Goal: Transaction & Acquisition: Download file/media

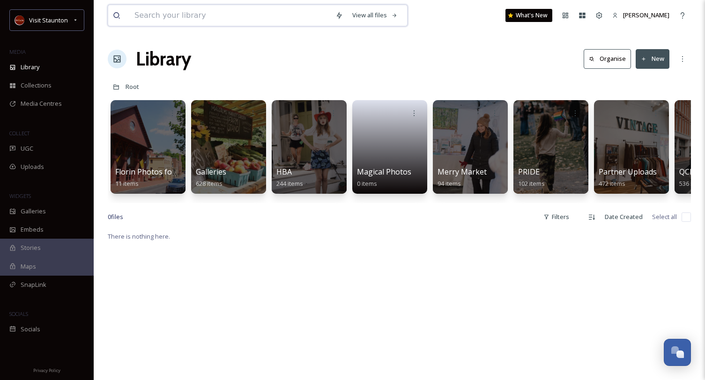
click at [151, 17] on input at bounding box center [230, 15] width 201 height 21
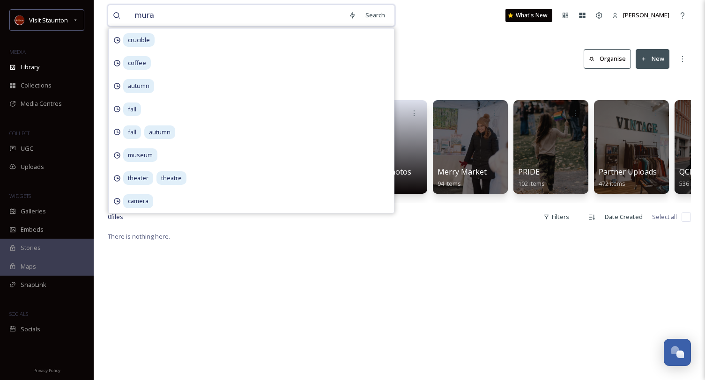
type input "mural"
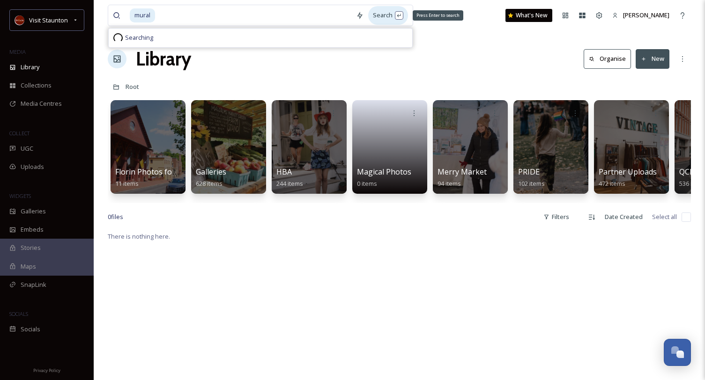
click at [383, 17] on div "Search Press Enter to search" at bounding box center [388, 15] width 40 height 18
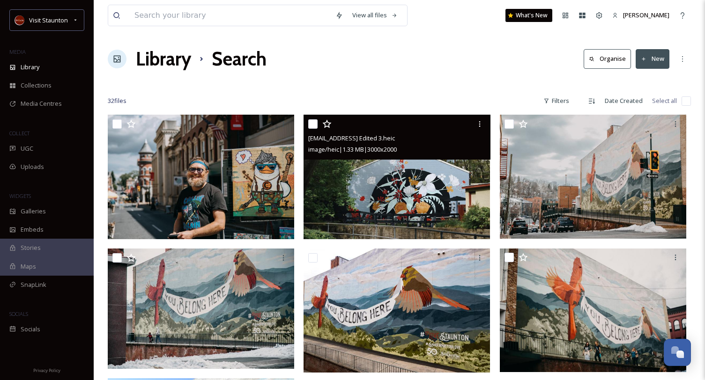
click at [414, 188] on img at bounding box center [396, 177] width 186 height 125
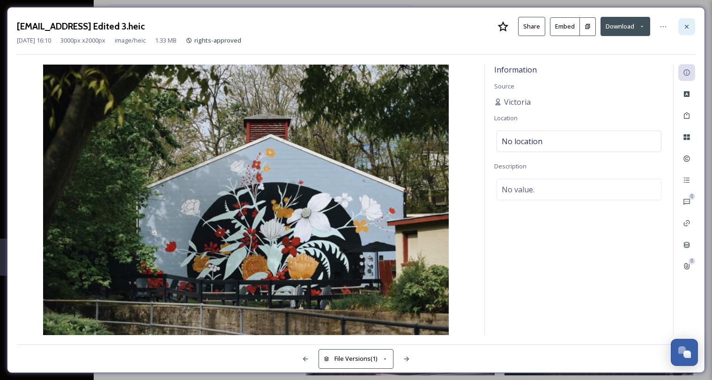
click at [683, 26] on icon at bounding box center [686, 26] width 7 height 7
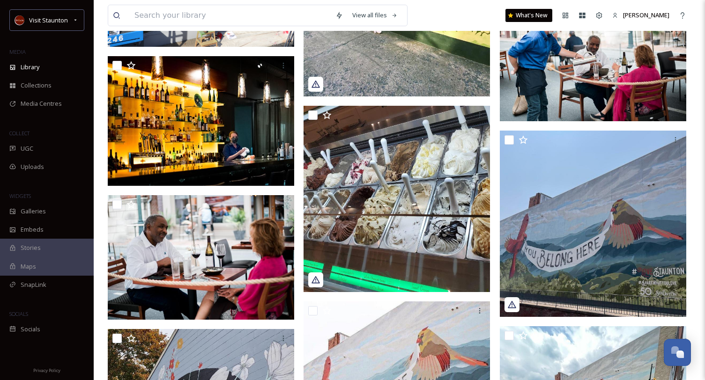
scroll to position [573, 0]
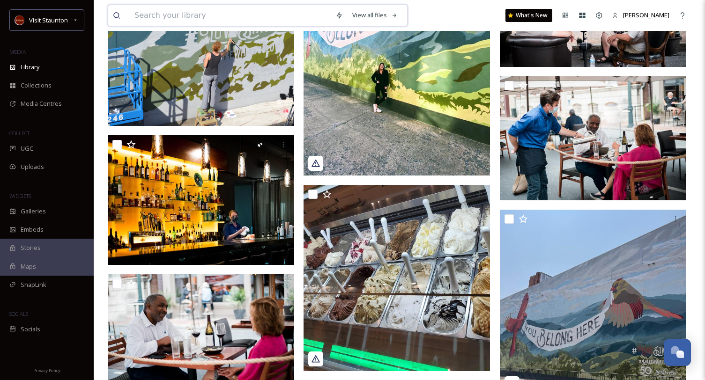
click at [179, 20] on input at bounding box center [230, 15] width 201 height 21
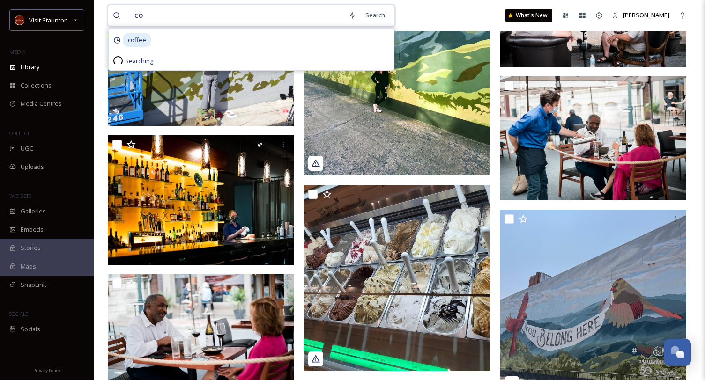
type input "c"
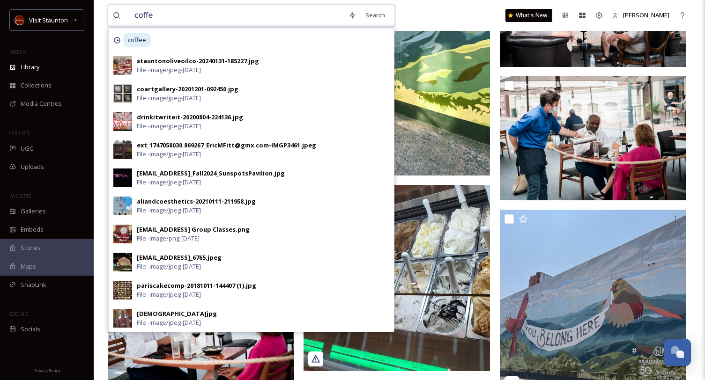
type input "coffee"
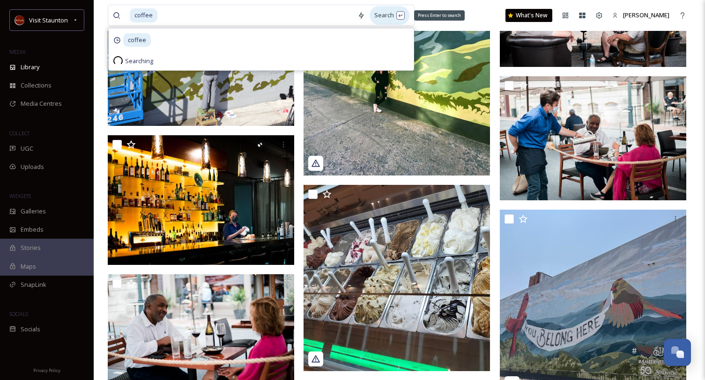
click at [385, 17] on div "Search Press Enter to search" at bounding box center [389, 15] width 40 height 18
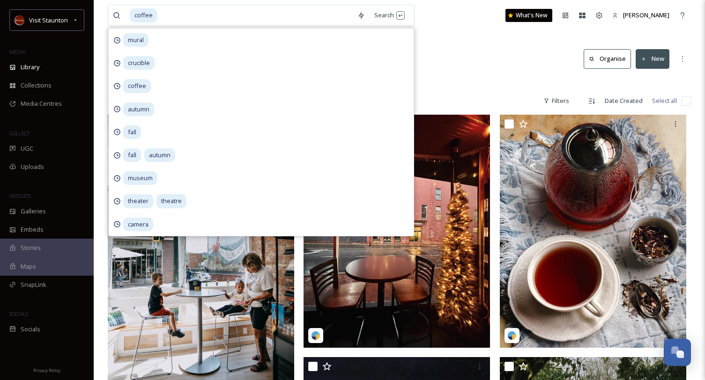
click at [473, 63] on div "Library Search Organise New" at bounding box center [399, 59] width 583 height 28
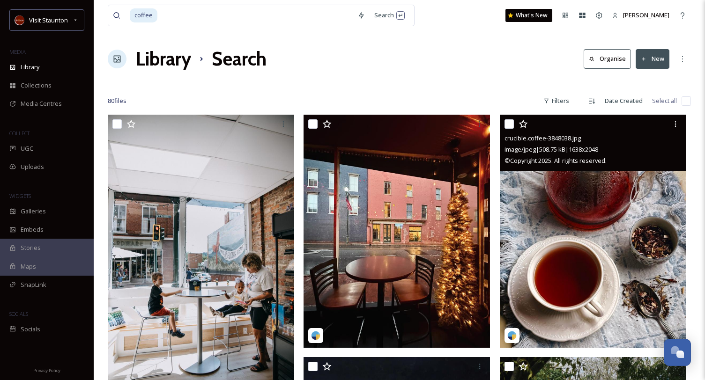
click at [578, 192] on img at bounding box center [592, 231] width 186 height 233
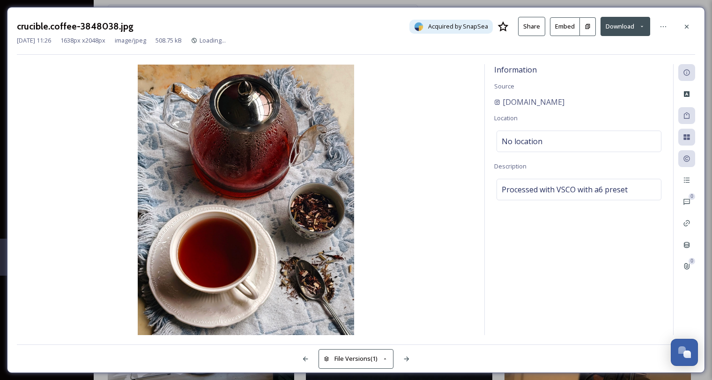
click at [632, 30] on button "Download" at bounding box center [625, 26] width 50 height 19
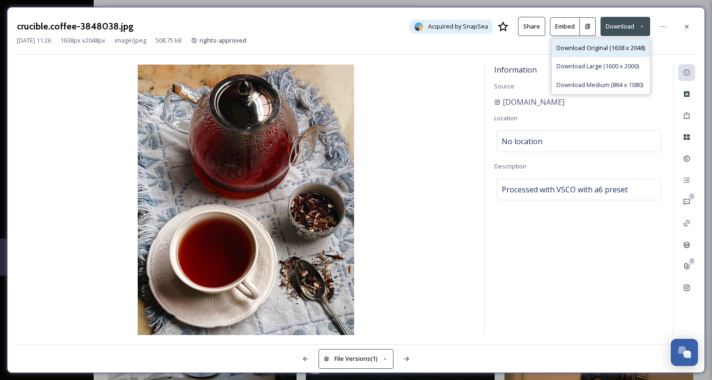
click at [609, 50] on span "Download Original (1638 x 2048)" at bounding box center [600, 48] width 88 height 9
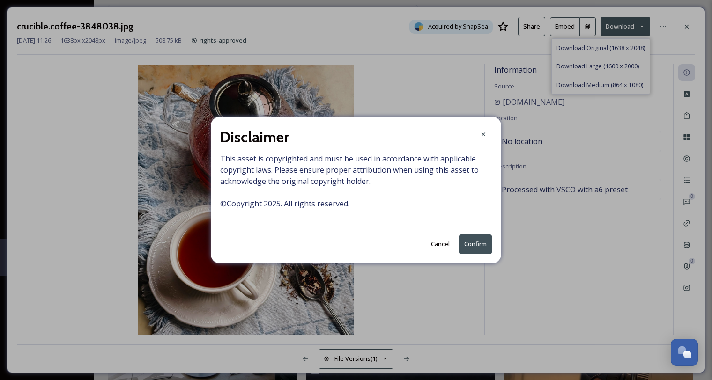
click at [463, 244] on button "Confirm" at bounding box center [475, 244] width 33 height 19
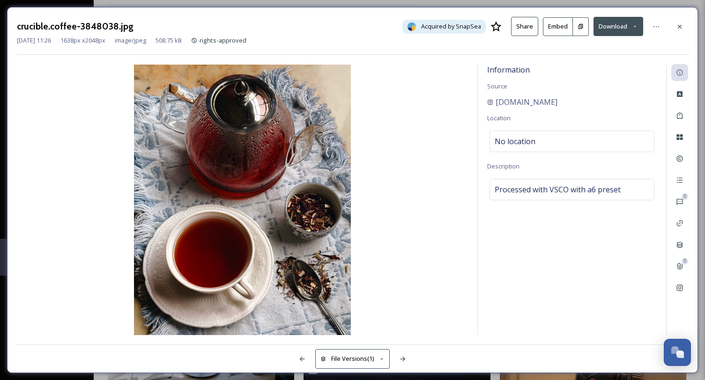
click at [498, 4] on div "crucible.coffee-3848038.jpg Acquired by SnapSea Share Embed Download [DATE] 11:…" at bounding box center [352, 190] width 705 height 380
click at [679, 29] on icon at bounding box center [679, 26] width 7 height 7
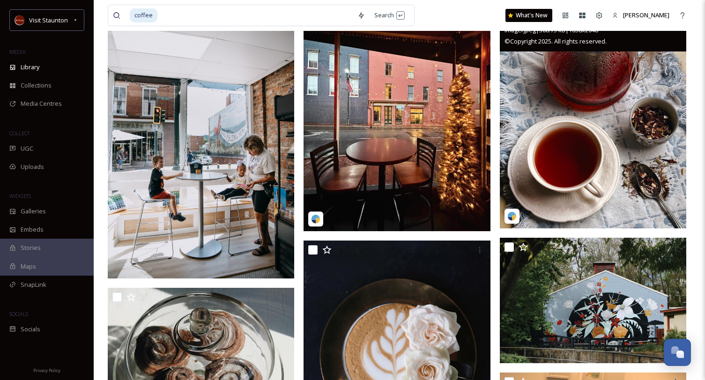
scroll to position [187, 0]
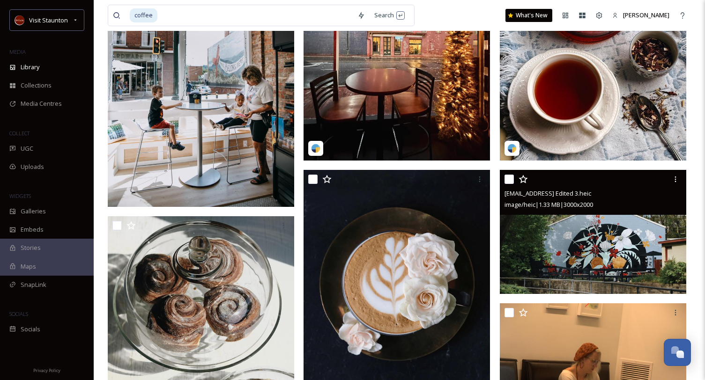
click at [592, 244] on img at bounding box center [592, 232] width 186 height 125
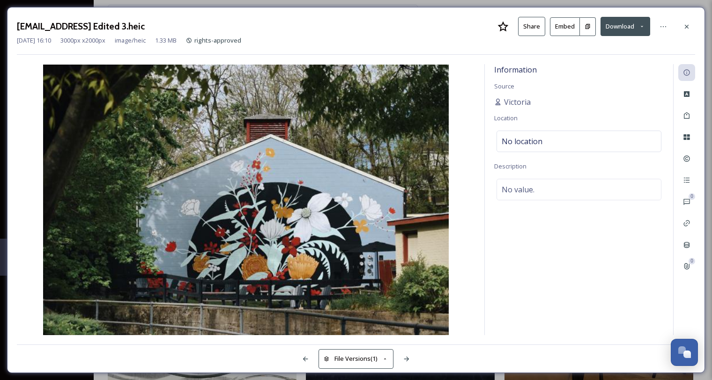
click at [629, 32] on button "Download" at bounding box center [625, 26] width 50 height 19
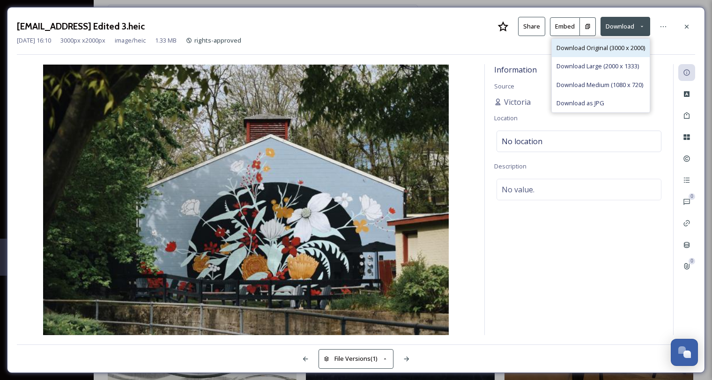
click at [620, 47] on span "Download Original (3000 x 2000)" at bounding box center [600, 48] width 88 height 9
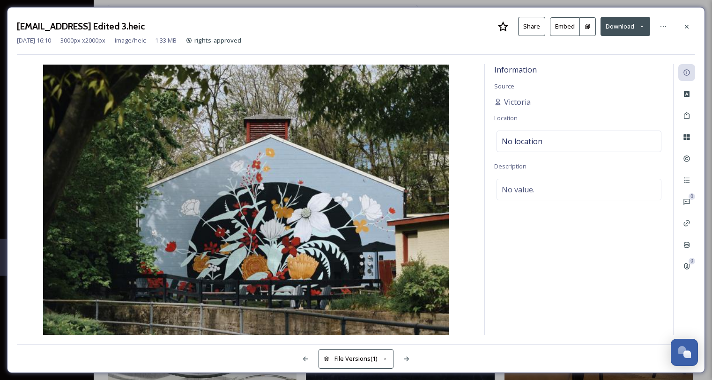
click at [489, 1] on div "[EMAIL_ADDRESS] Edited 3.heic Share Embed Download [DATE] 16:10 3000 px x 2000 …" at bounding box center [356, 190] width 712 height 380
click at [689, 23] on icon at bounding box center [686, 26] width 7 height 7
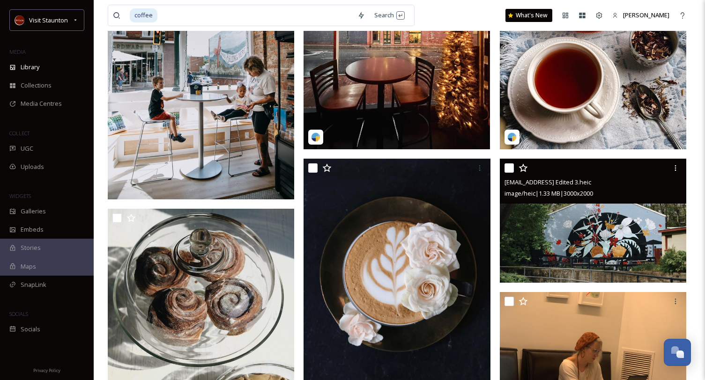
scroll to position [281, 0]
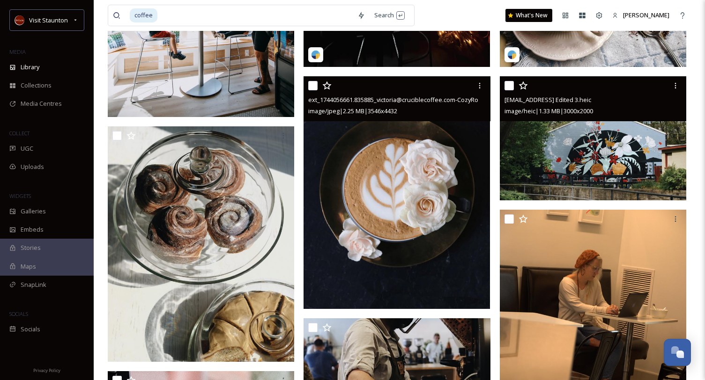
click at [401, 154] on img at bounding box center [396, 192] width 186 height 233
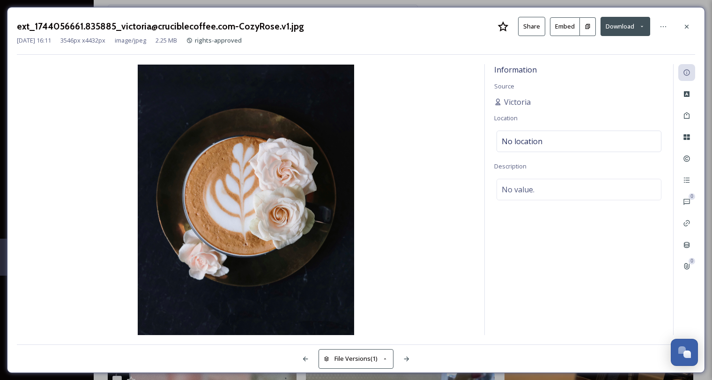
click at [634, 29] on button "Download" at bounding box center [625, 26] width 50 height 19
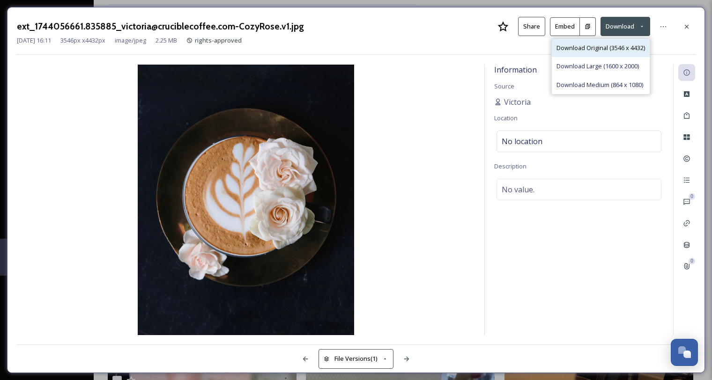
click at [626, 45] on span "Download Original (3546 x 4432)" at bounding box center [600, 48] width 88 height 9
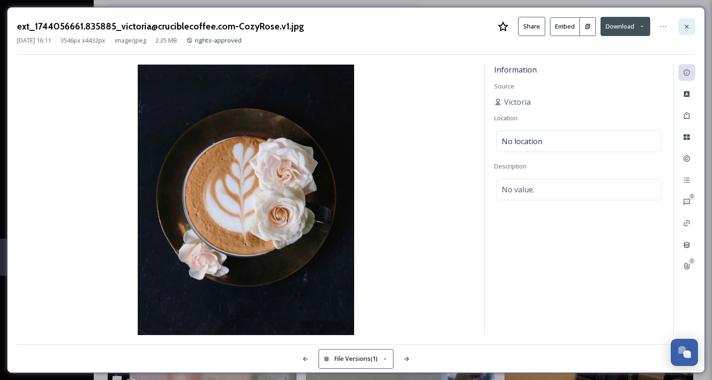
click at [683, 24] on icon at bounding box center [686, 26] width 7 height 7
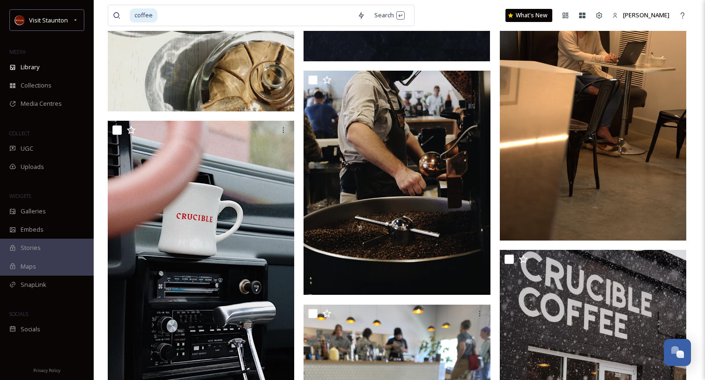
scroll to position [515, 0]
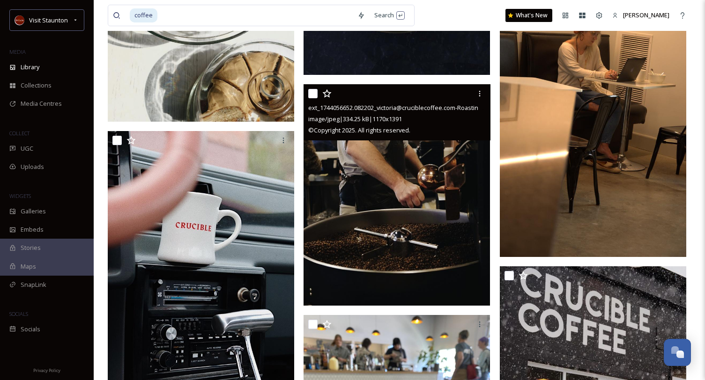
click at [346, 171] on img at bounding box center [396, 194] width 186 height 221
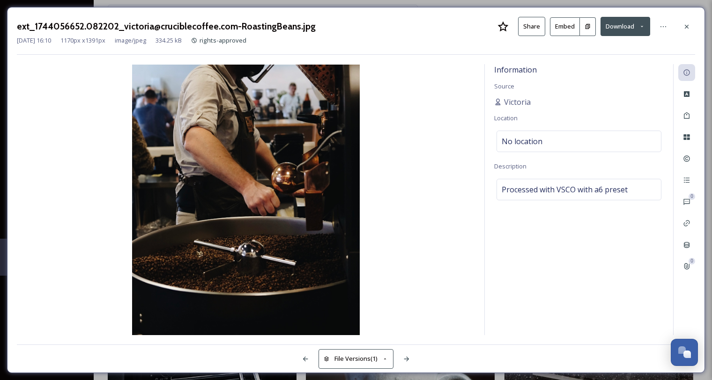
click at [631, 30] on button "Download" at bounding box center [625, 26] width 50 height 19
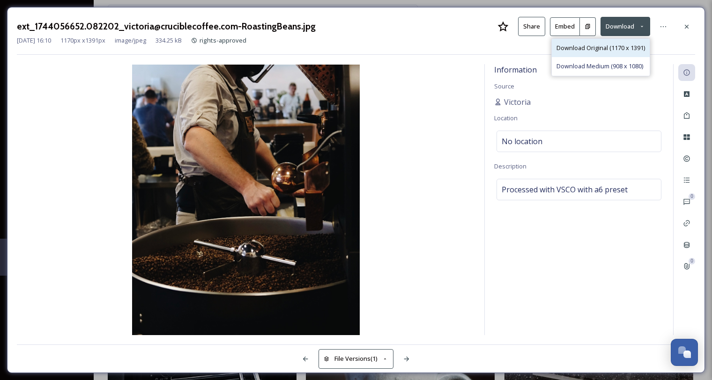
click at [630, 50] on span "Download Original (1170 x 1391)" at bounding box center [600, 48] width 88 height 9
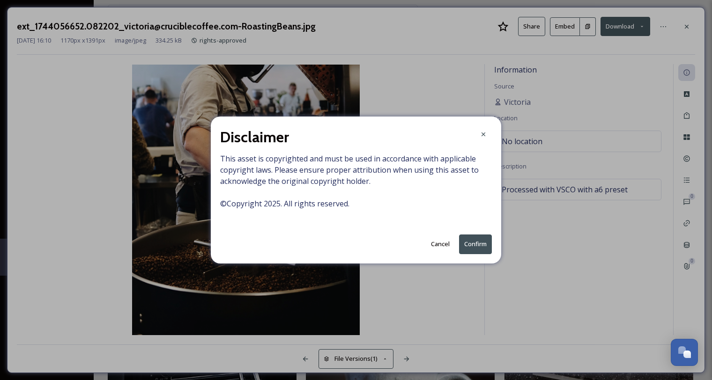
click at [471, 245] on button "Confirm" at bounding box center [475, 244] width 33 height 19
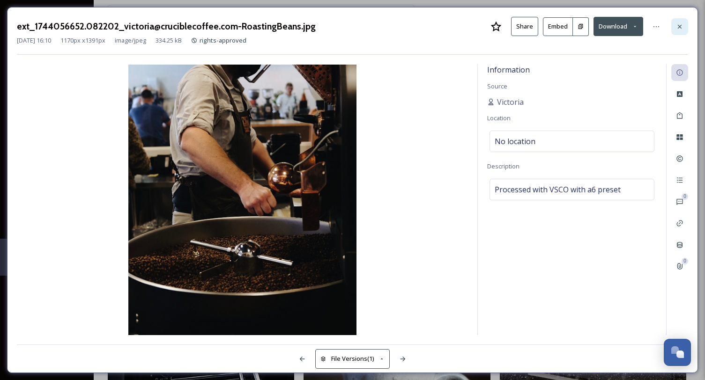
click at [681, 22] on div at bounding box center [679, 26] width 17 height 17
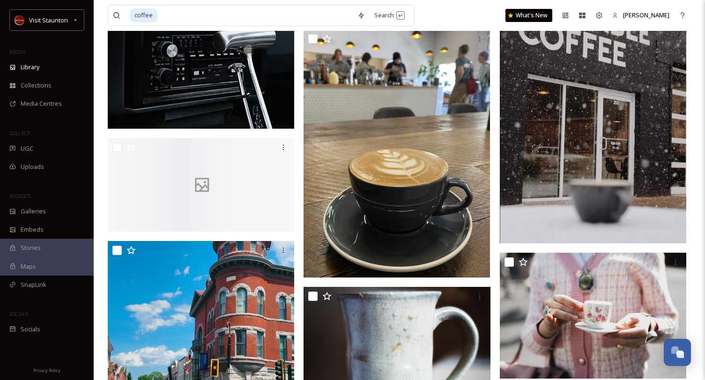
scroll to position [936, 0]
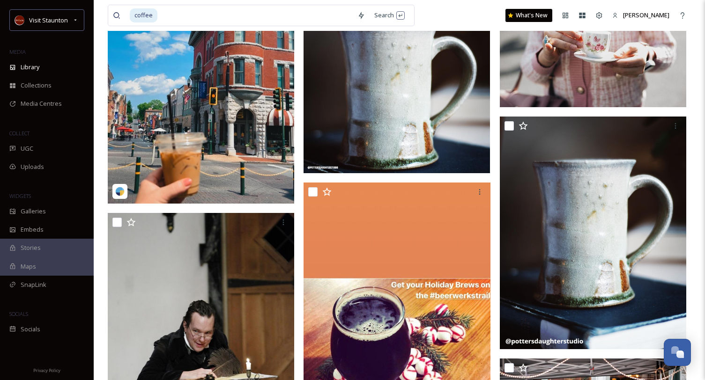
click at [177, 113] on img at bounding box center [201, 87] width 186 height 233
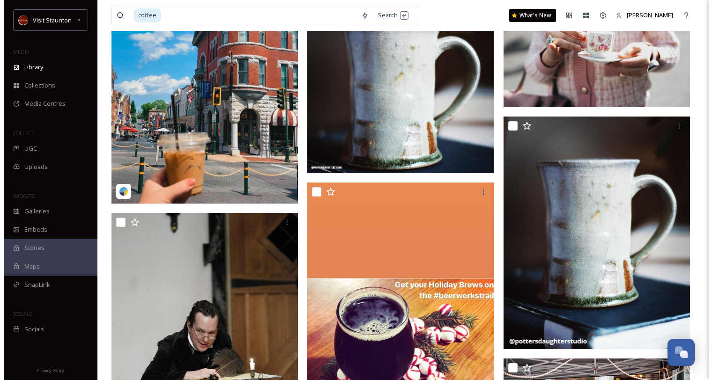
scroll to position [835, 0]
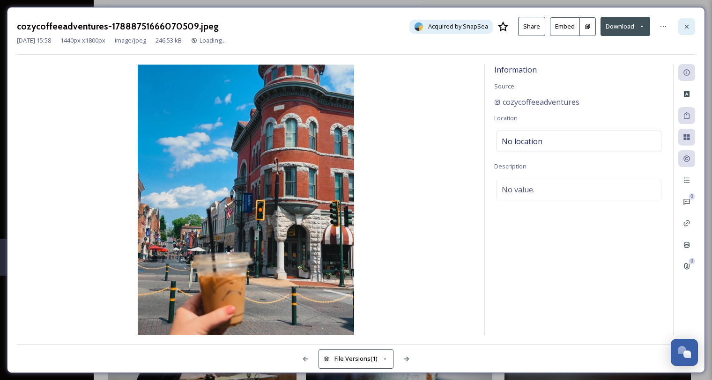
click at [690, 23] on div at bounding box center [686, 26] width 17 height 17
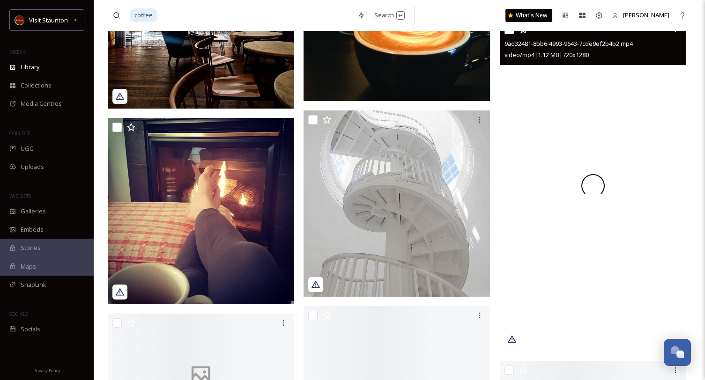
scroll to position [2237, 0]
